Goal: Task Accomplishment & Management: Use online tool/utility

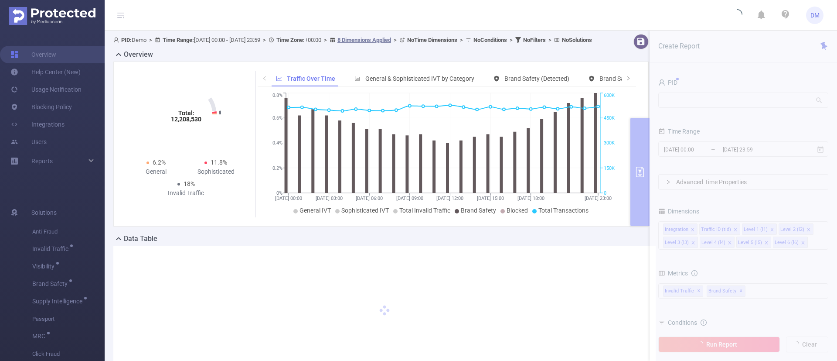
click at [692, 100] on section "PID: Demo > Time Range: [DATE] 00:00 - [DATE] 23:59 > Time Zone: +00:00 > 8 Dim…" at bounding box center [471, 213] width 733 height 364
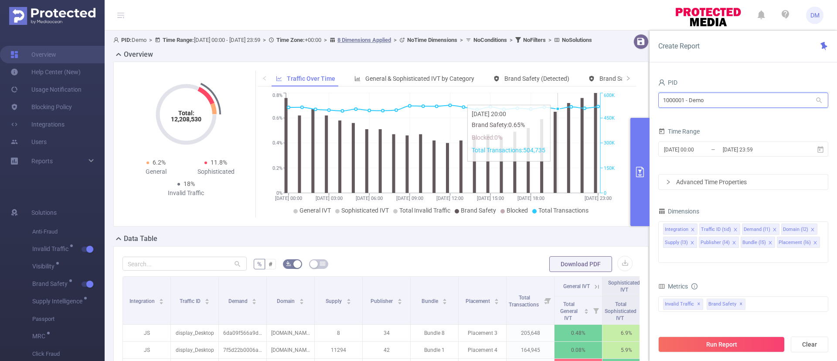
drag, startPoint x: 720, startPoint y: 102, endPoint x: 537, endPoint y: 108, distance: 183.7
click at [539, 110] on section "PID: Demo > Time Range: [DATE] 00:00 - [DATE] 23:59 > Time Zone: +00:00 > 8 Dim…" at bounding box center [471, 314] width 733 height 567
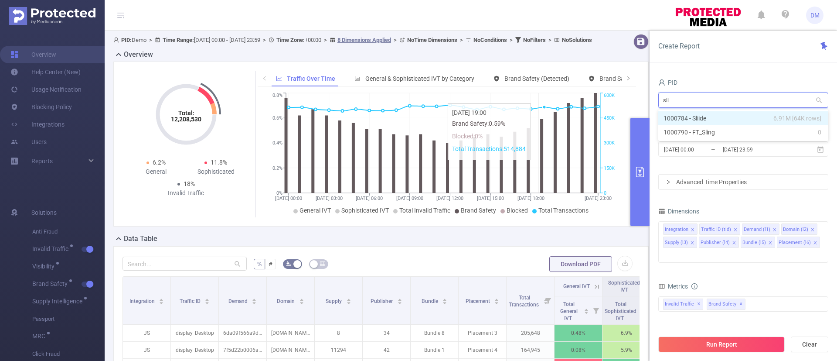
type input "slii"
click at [726, 118] on li "1000784 - Sliide 6.91M [64K rows]" at bounding box center [743, 118] width 170 height 14
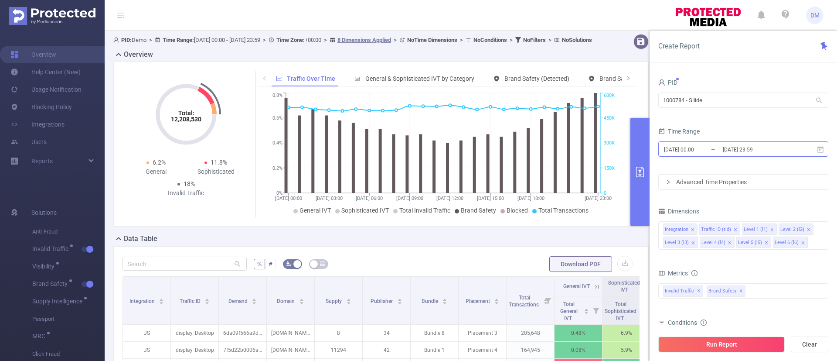
click at [728, 149] on input "[DATE] 23:59" at bounding box center [757, 149] width 71 height 12
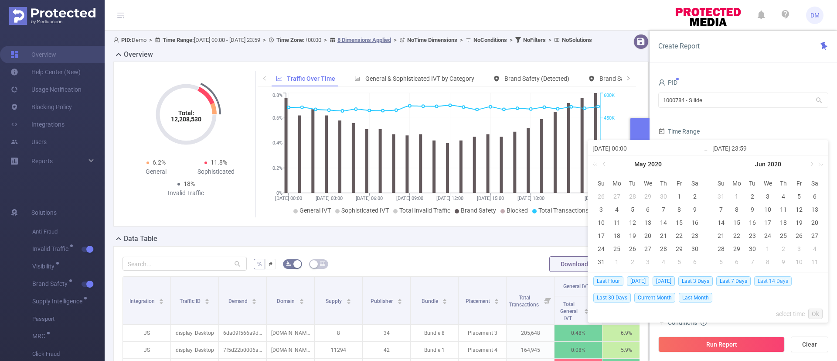
click at [771, 280] on span "Last 14 Days" at bounding box center [773, 281] width 38 height 10
type input "[DATE] 00:00"
type input "[DATE] 23:59"
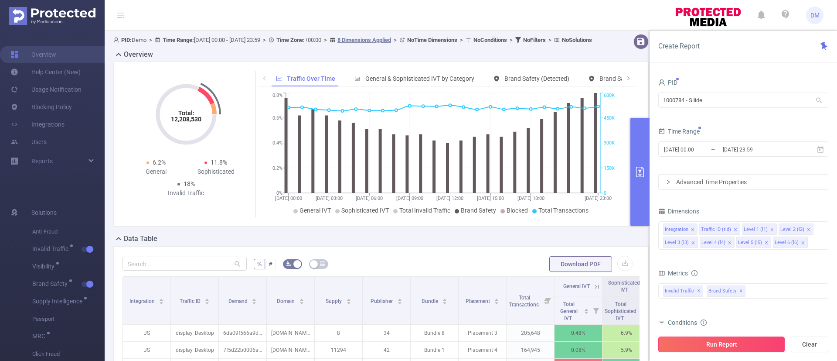
click at [711, 344] on button "Run Report" at bounding box center [721, 344] width 126 height 16
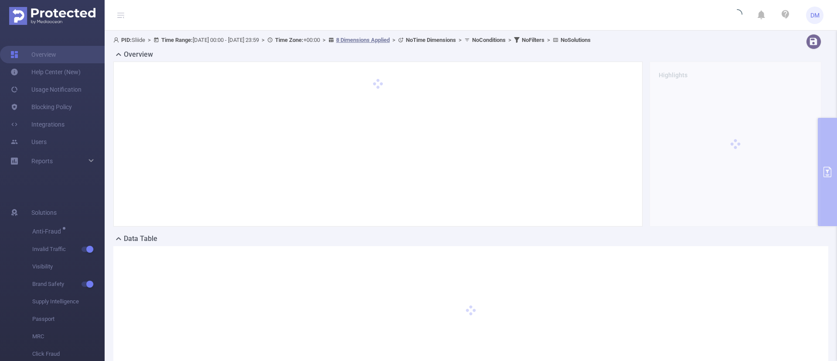
click at [791, 237] on div "Data Table" at bounding box center [470, 239] width 715 height 12
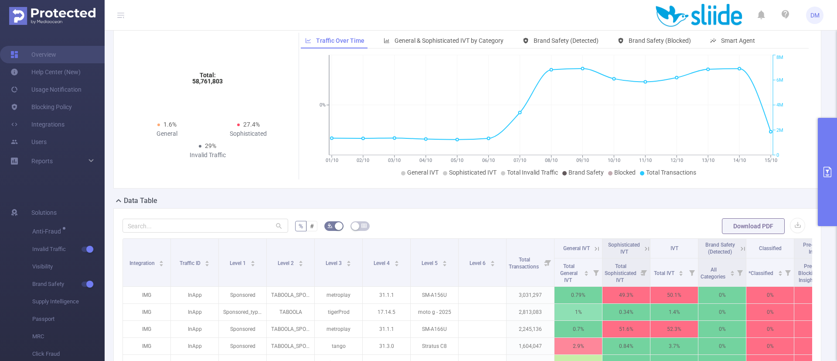
scroll to position [131, 0]
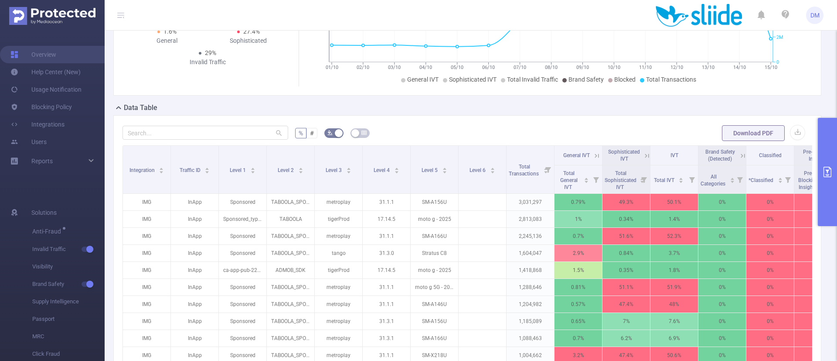
click at [821, 190] on button "primary" at bounding box center [827, 172] width 19 height 108
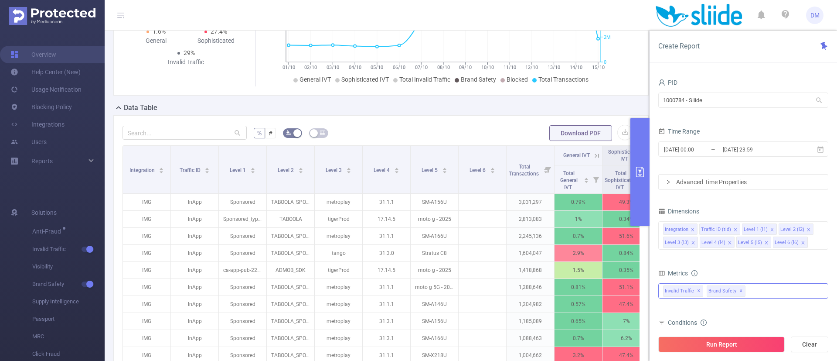
click at [740, 290] on span "✕" at bounding box center [741, 291] width 3 height 10
click at [730, 348] on button "Run Report" at bounding box center [721, 344] width 126 height 16
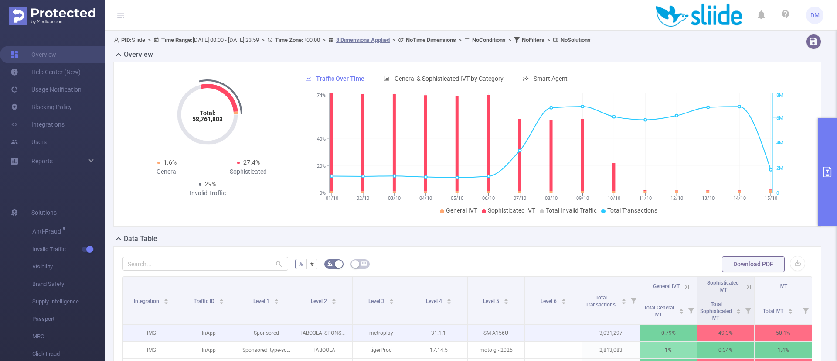
scroll to position [65, 0]
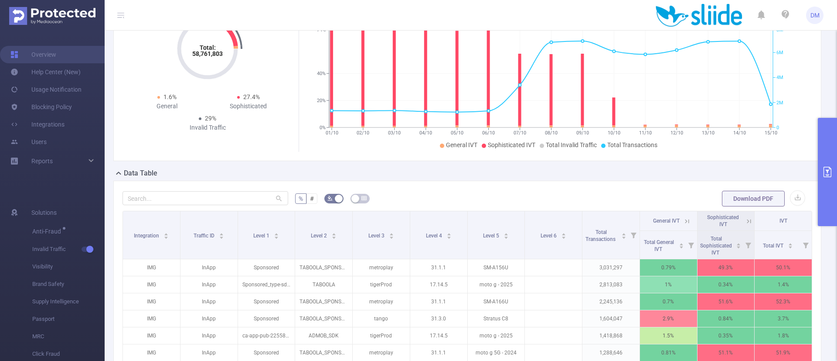
click at [747, 220] on icon at bounding box center [749, 221] width 4 height 4
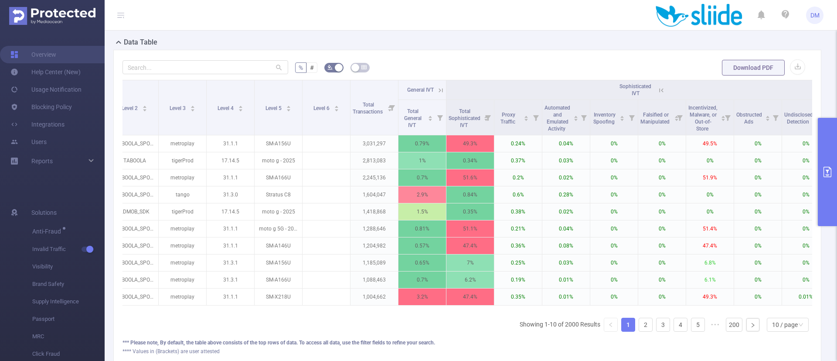
scroll to position [0, 164]
